Goal: Navigation & Orientation: Go to known website

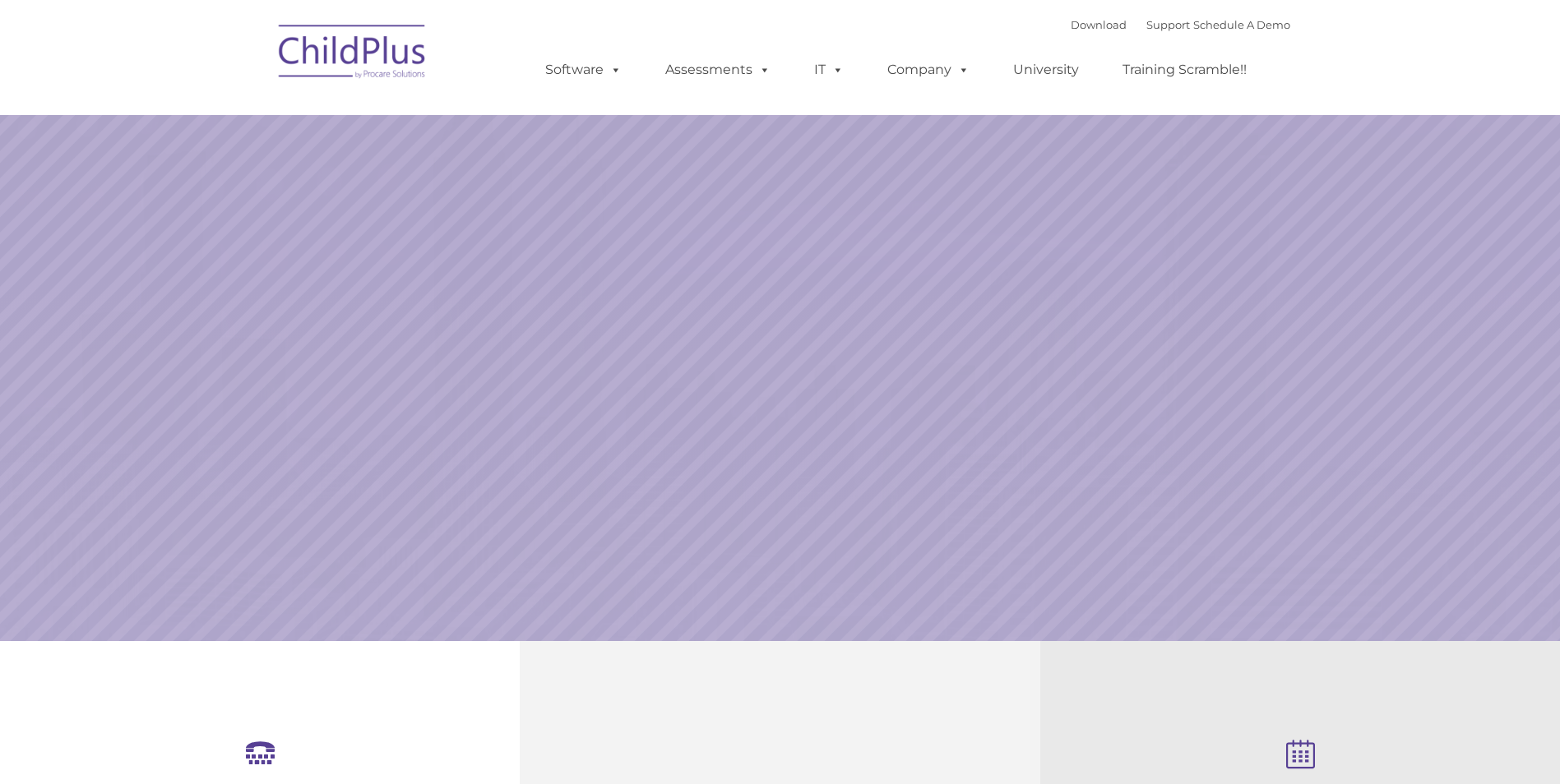
select select "MEDIUM"
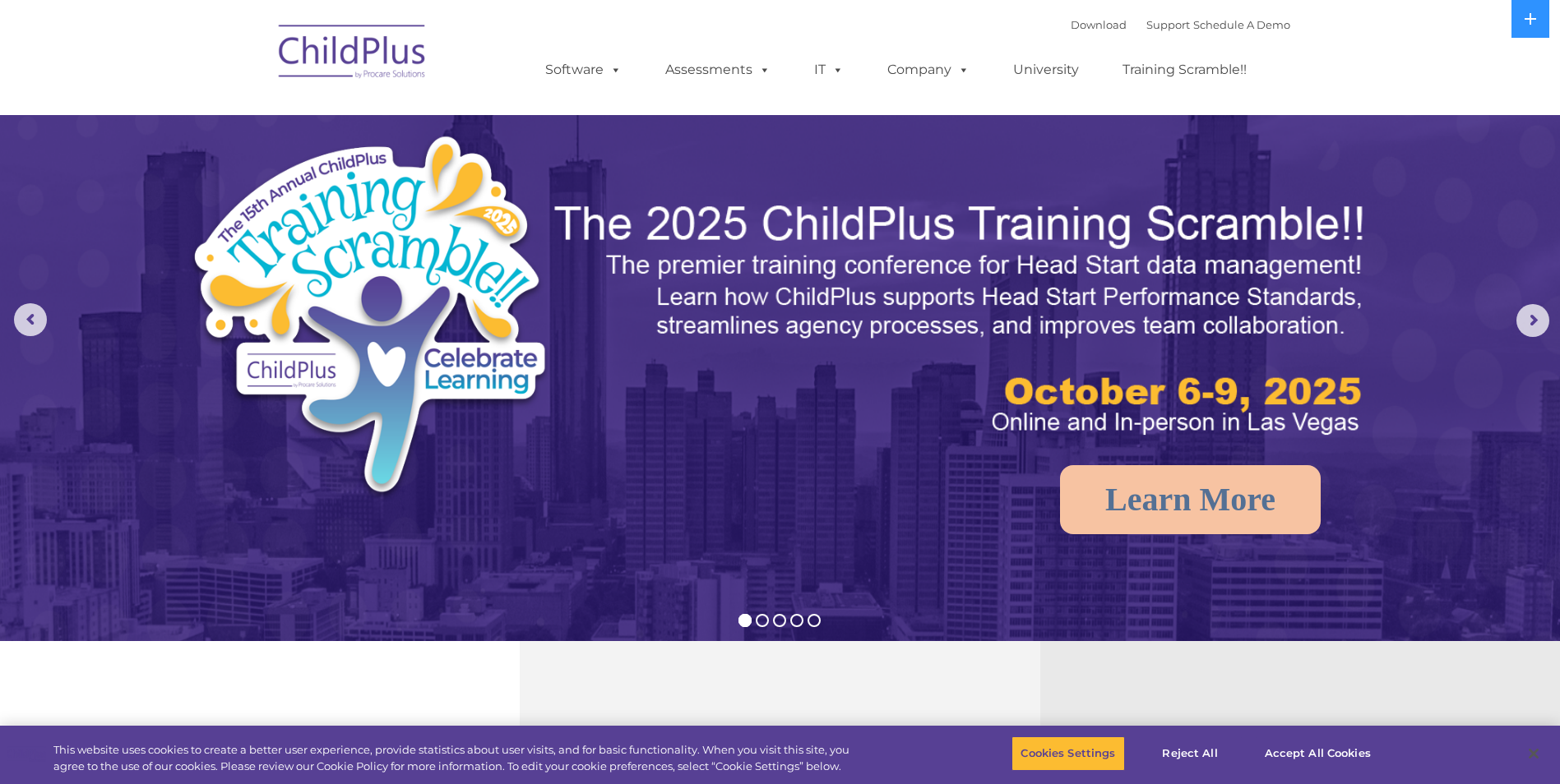
click at [370, 56] on img at bounding box center [353, 54] width 164 height 82
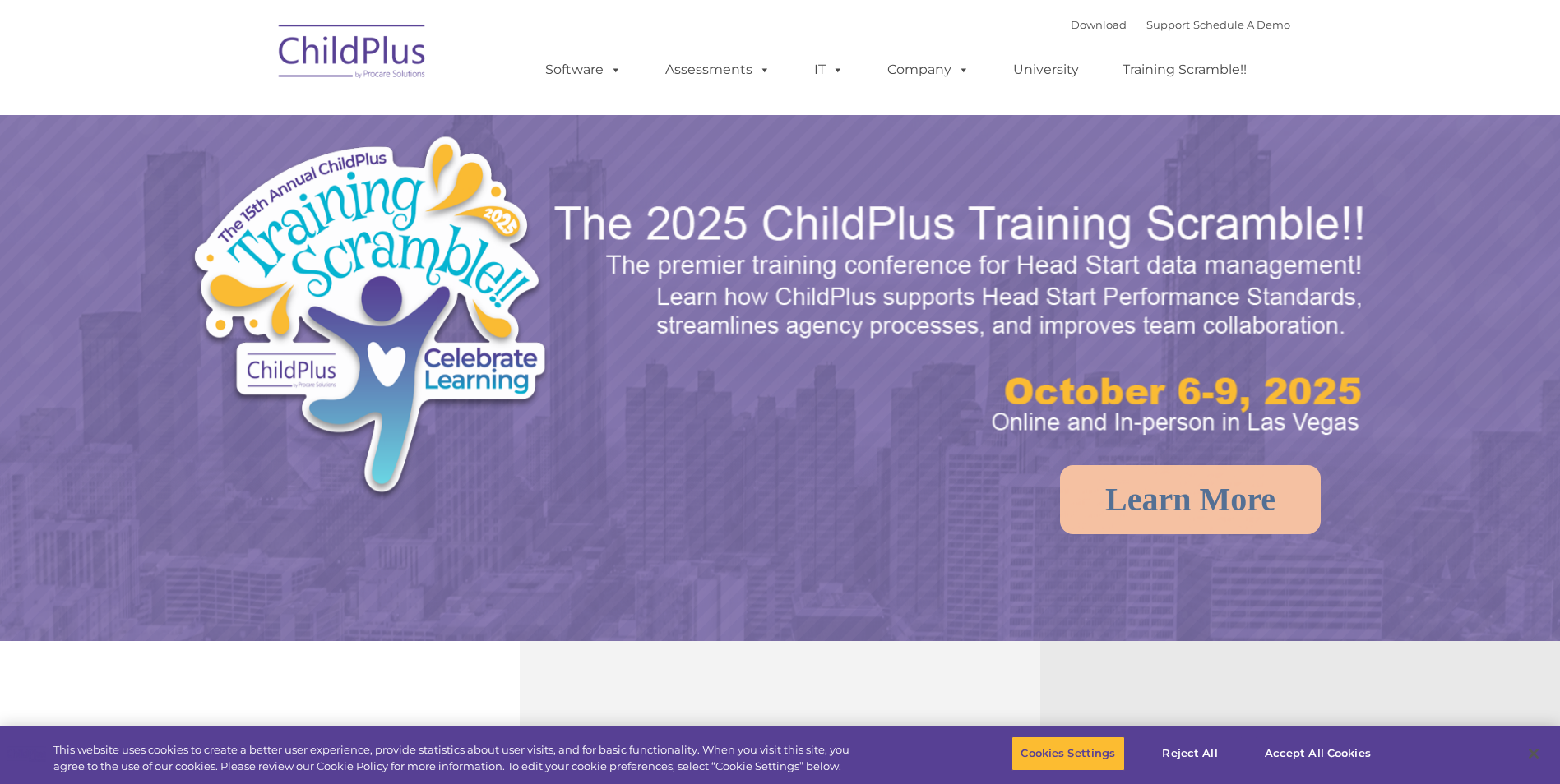
select select "MEDIUM"
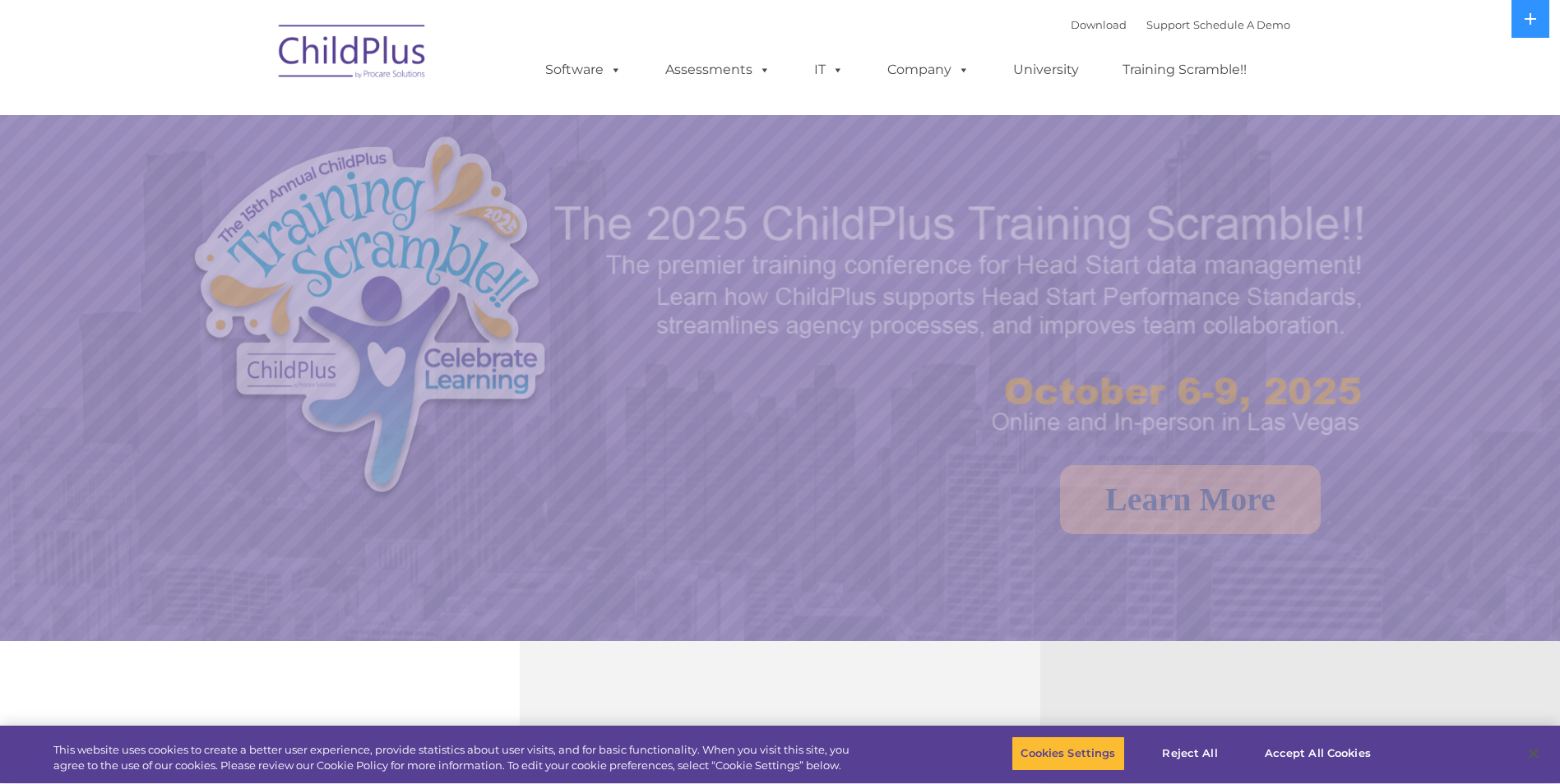
select select "MEDIUM"
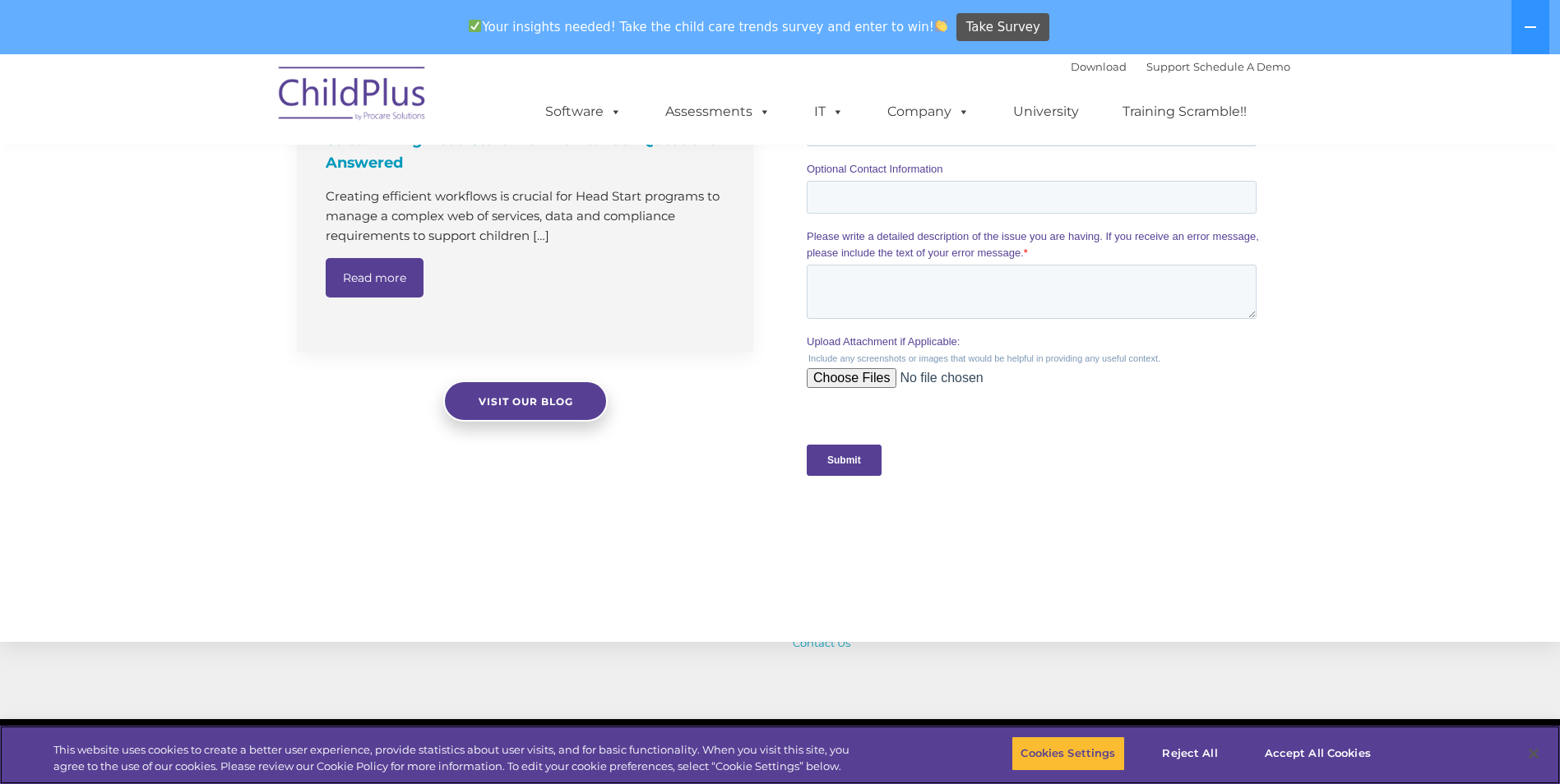
scroll to position [1617, 0]
